Goal: Browse casually: Explore the website without a specific task or goal

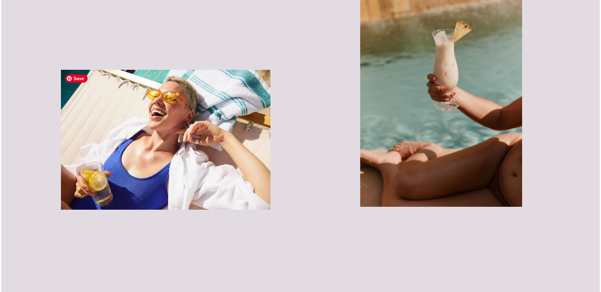
scroll to position [2054, 0]
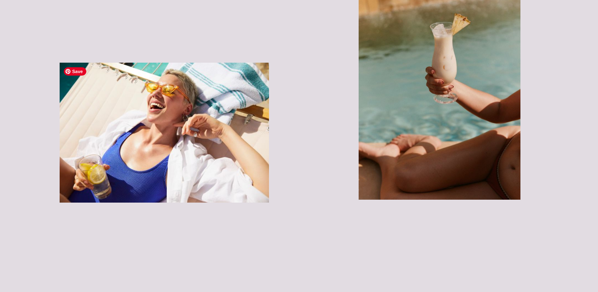
click at [181, 151] on img "button" at bounding box center [164, 133] width 209 height 140
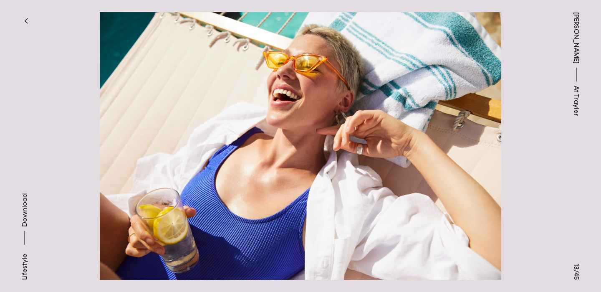
click at [24, 17] on button "button" at bounding box center [26, 21] width 18 height 18
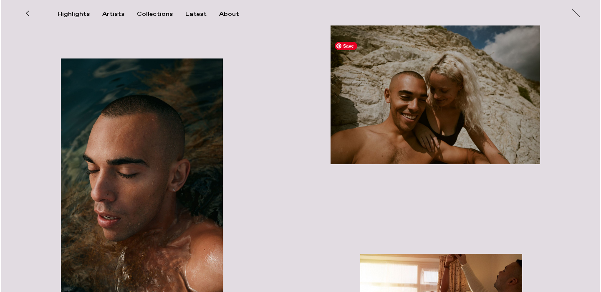
scroll to position [3899, 0]
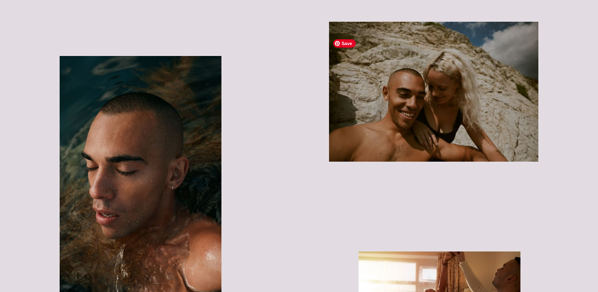
click at [446, 141] on img "button" at bounding box center [433, 92] width 209 height 140
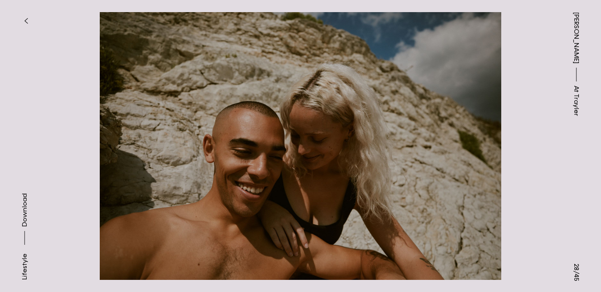
click at [24, 14] on button "button" at bounding box center [26, 21] width 18 height 18
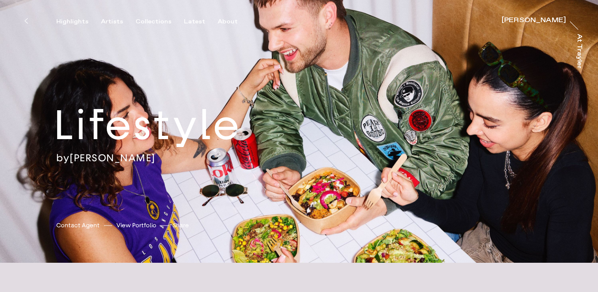
click at [25, 21] on icon at bounding box center [26, 20] width 3 height 5
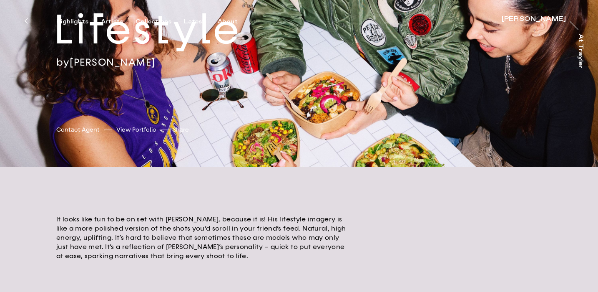
scroll to position [157, 0]
